Goal: Task Accomplishment & Management: Manage account settings

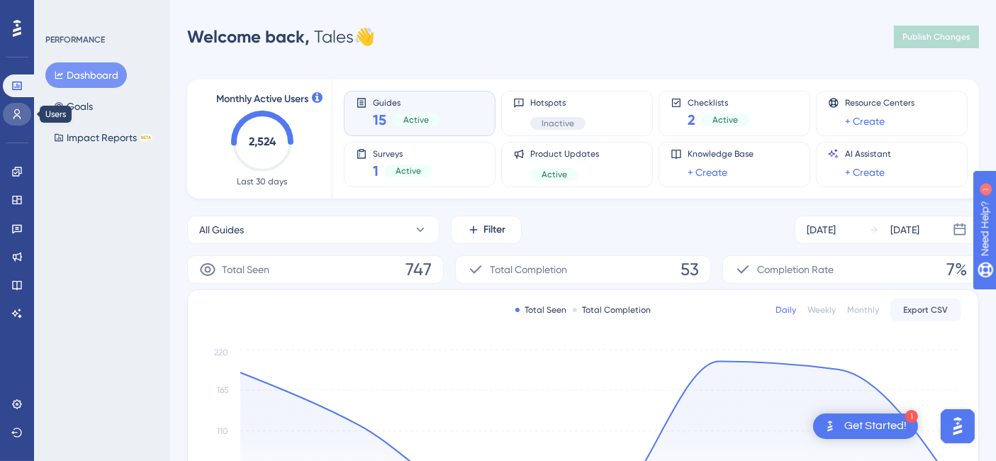
click at [22, 109] on icon at bounding box center [16, 114] width 11 height 11
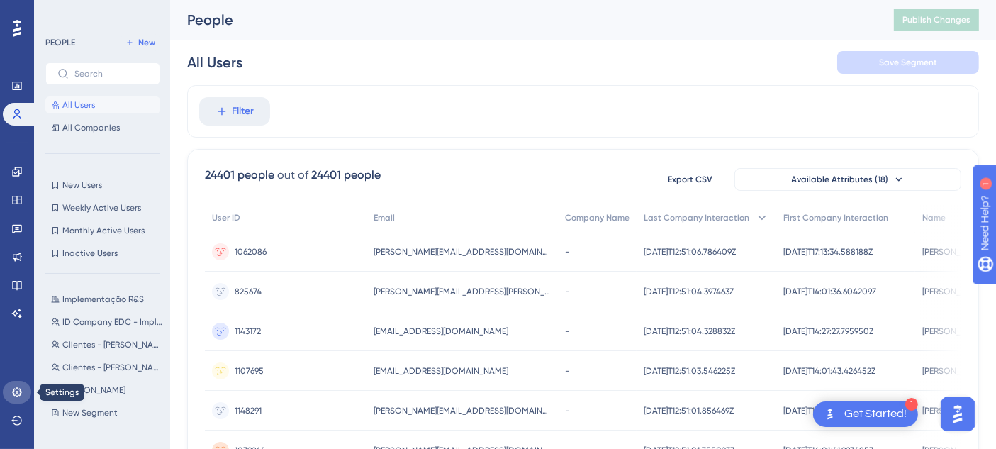
click at [13, 384] on link at bounding box center [17, 392] width 28 height 23
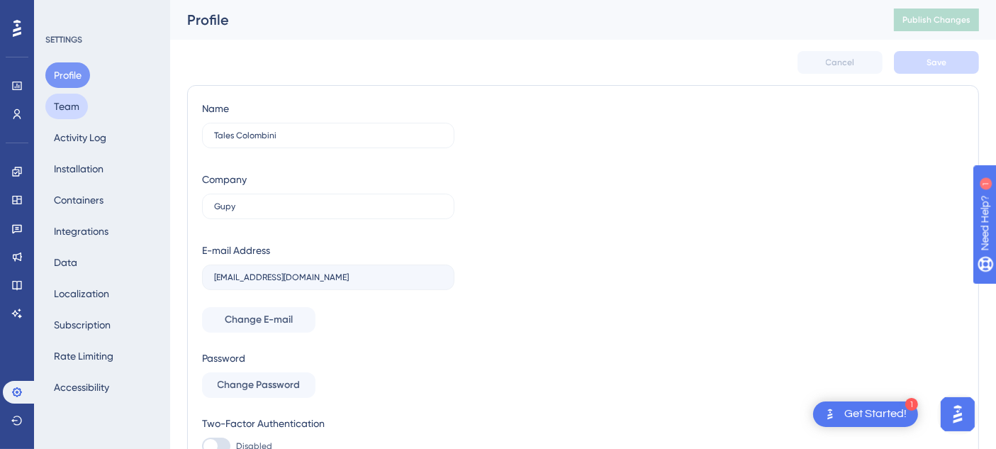
click at [67, 106] on button "Team" at bounding box center [66, 107] width 43 height 26
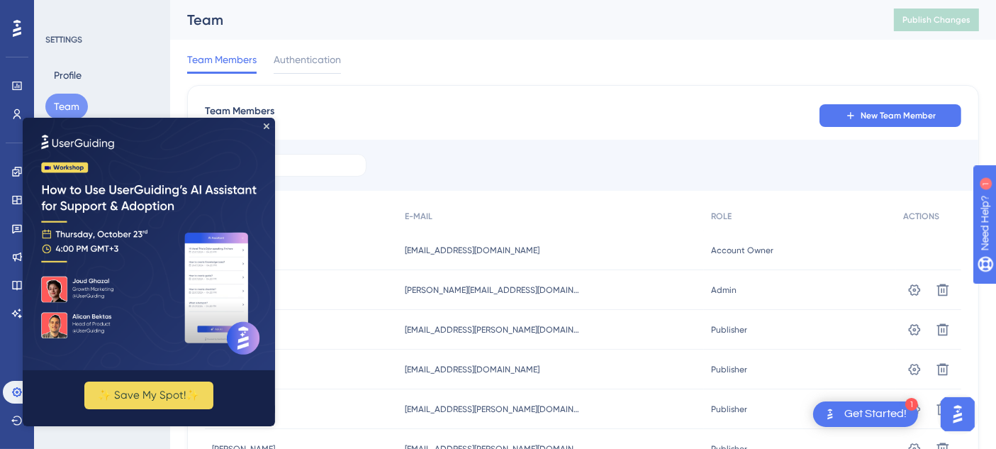
click at [485, 161] on div at bounding box center [583, 165] width 791 height 51
click at [266, 121] on img at bounding box center [149, 244] width 252 height 252
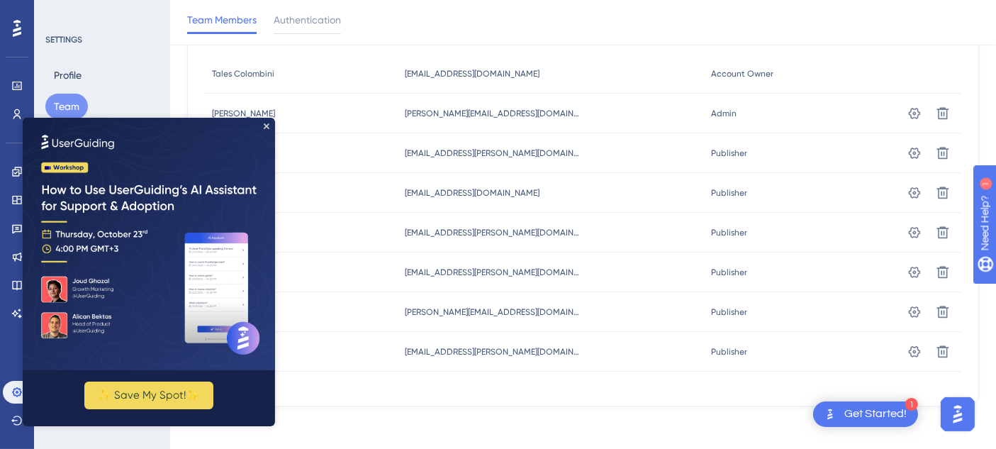
scroll to position [184, 0]
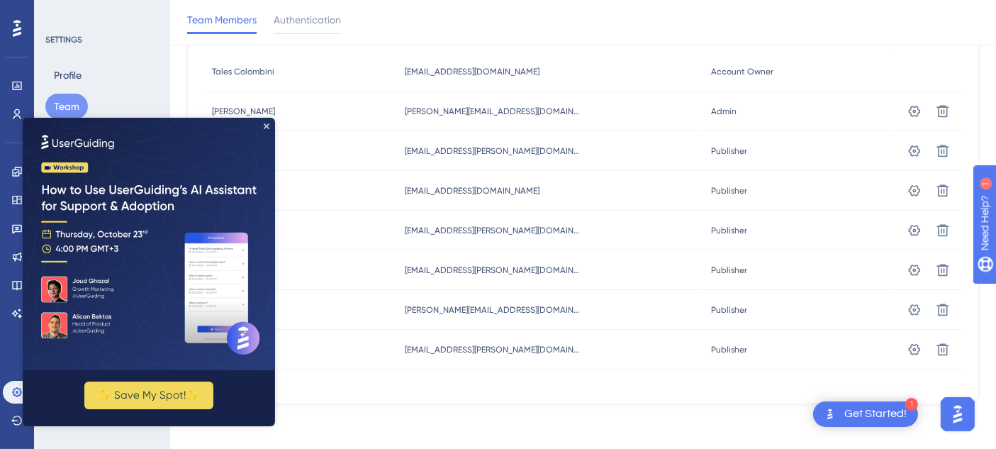
click at [267, 130] on img at bounding box center [149, 244] width 252 height 252
click at [267, 127] on icon "Close Preview" at bounding box center [267, 126] width 6 height 6
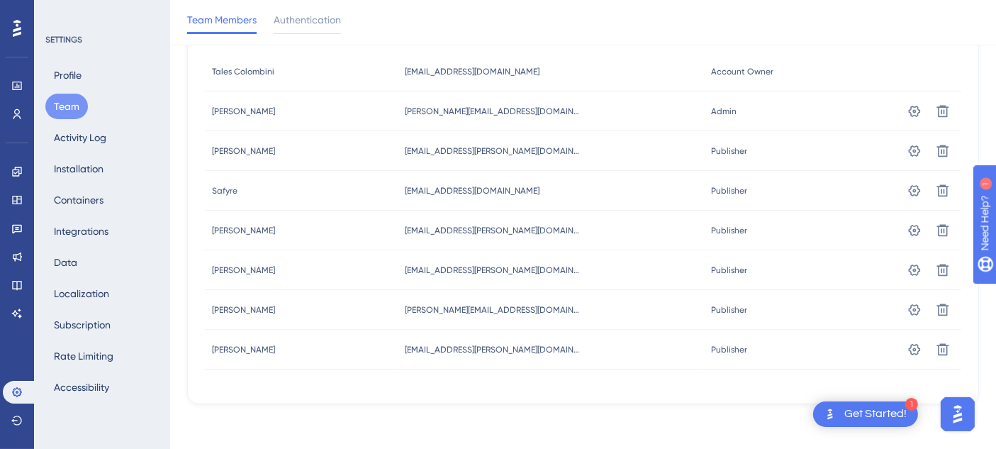
scroll to position [0, 0]
